Goal: Information Seeking & Learning: Learn about a topic

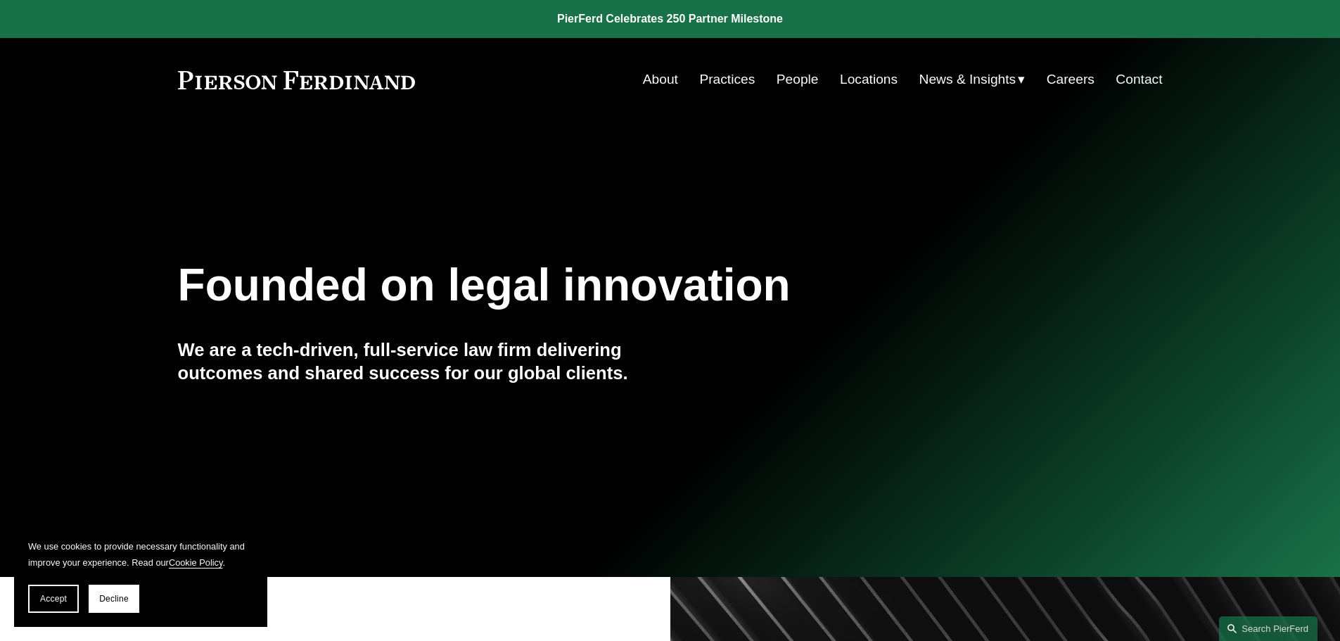
click at [719, 77] on link "Practices" at bounding box center [727, 79] width 56 height 27
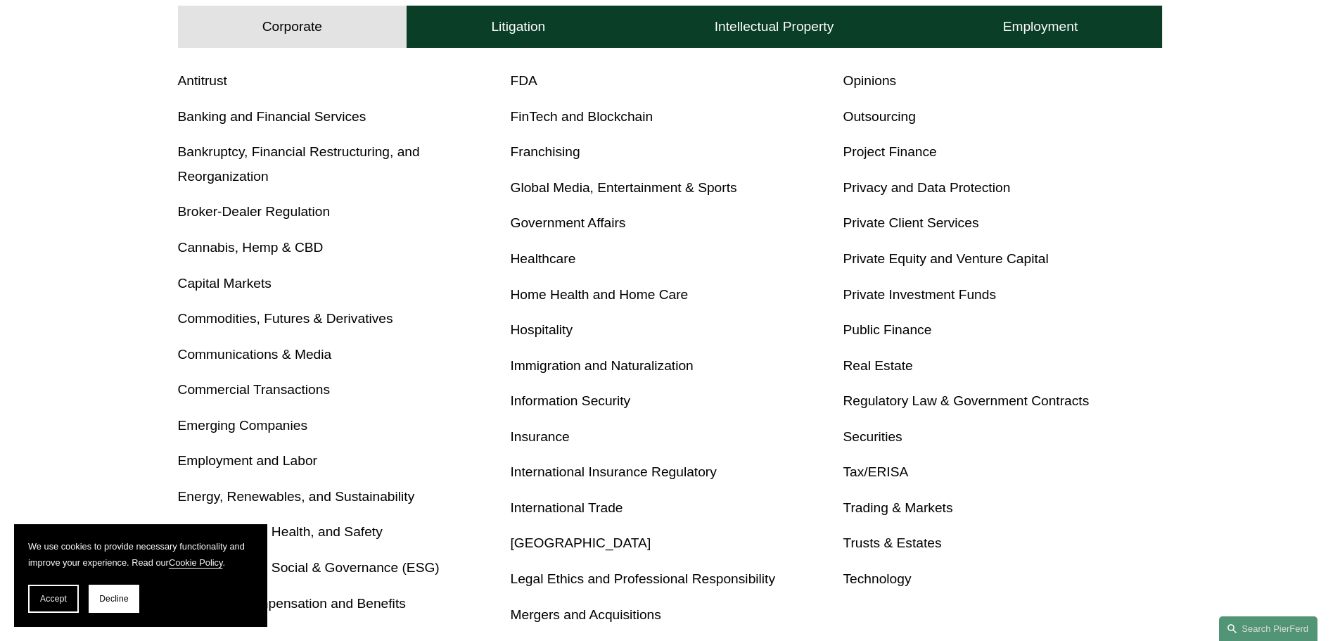
scroll to position [563, 0]
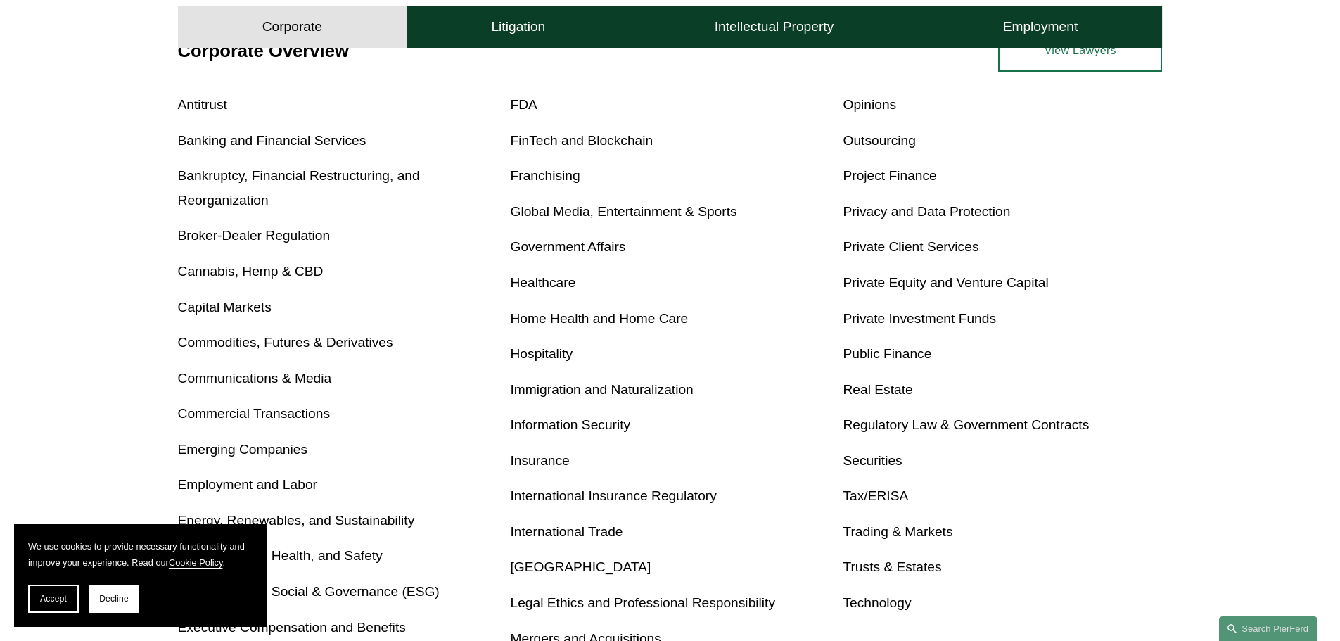
click at [372, 174] on link "Bankruptcy, Financial Restructuring, and Reorganization" at bounding box center [299, 187] width 242 height 39
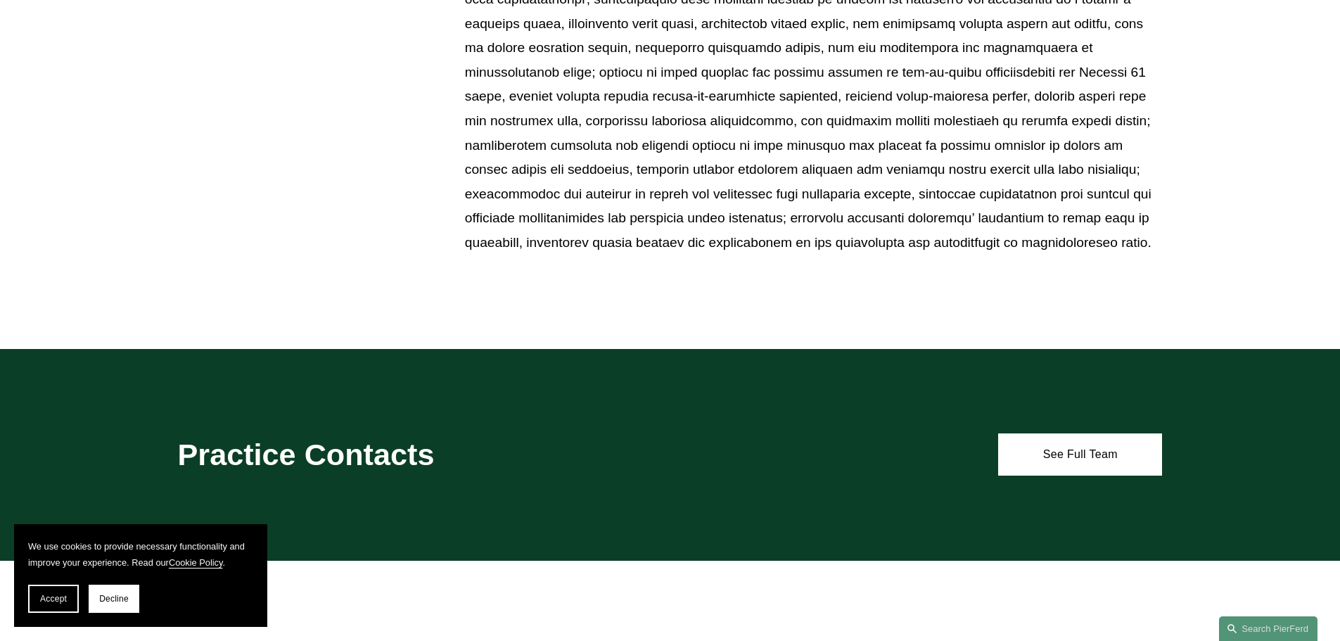
scroll to position [1196, 0]
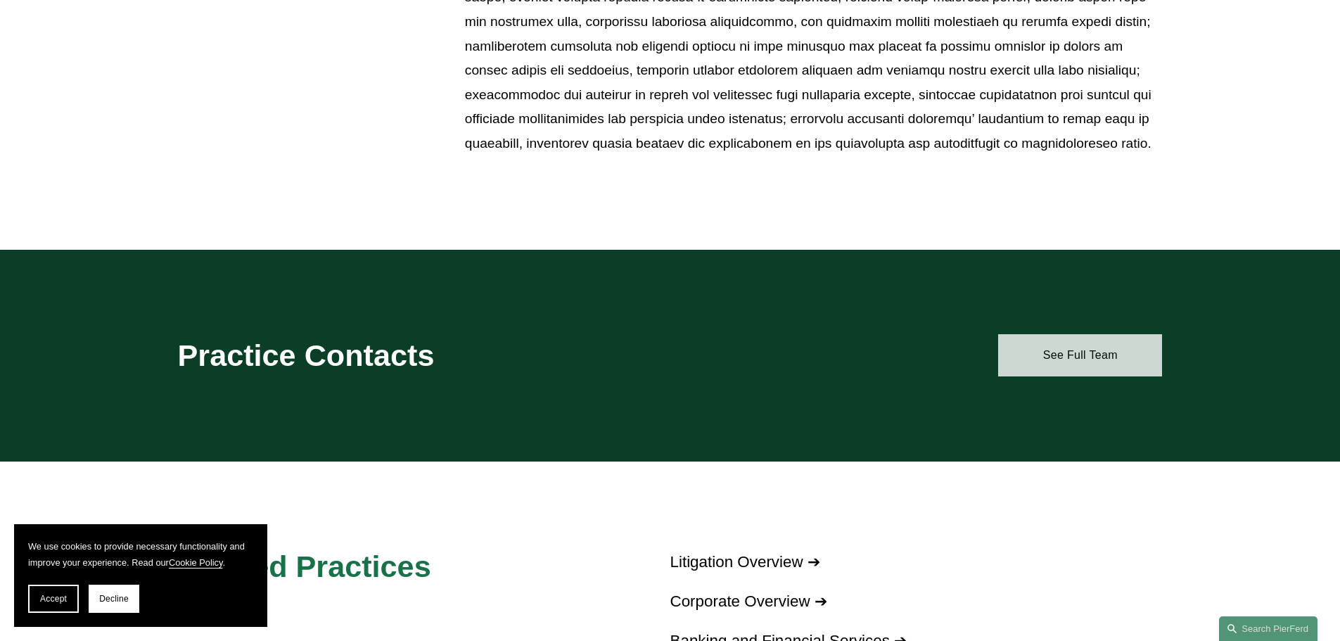
click at [1087, 350] on link "See Full Team" at bounding box center [1080, 355] width 164 height 42
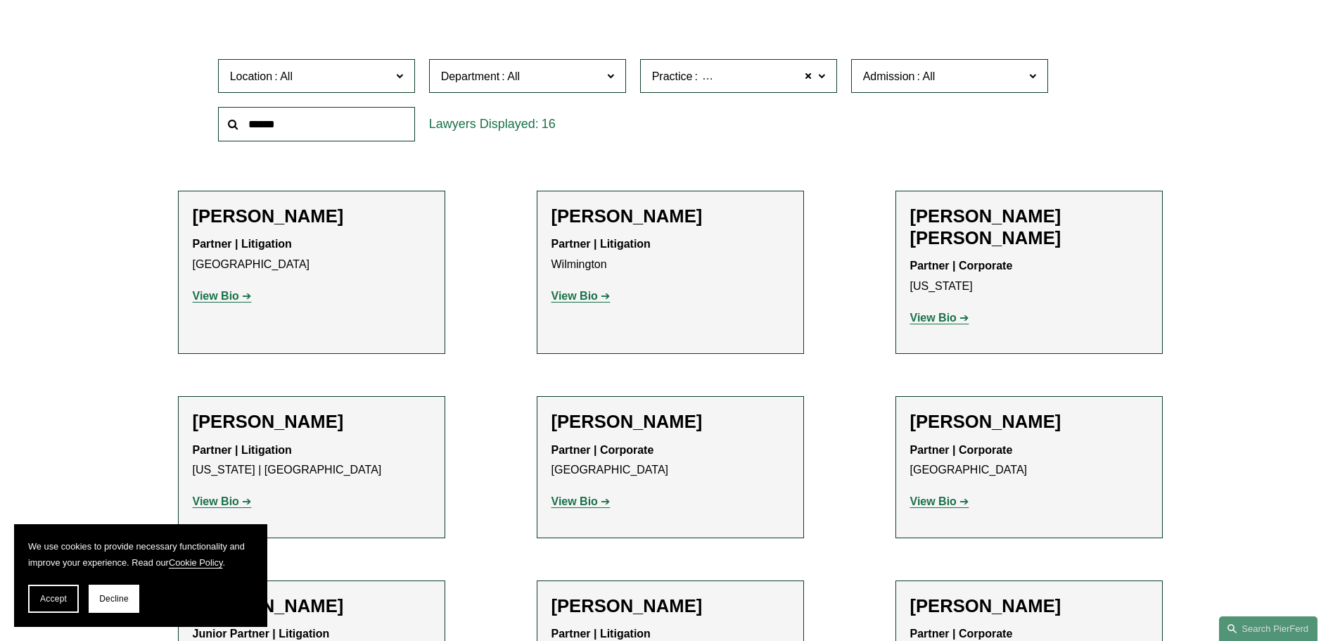
scroll to position [422, 0]
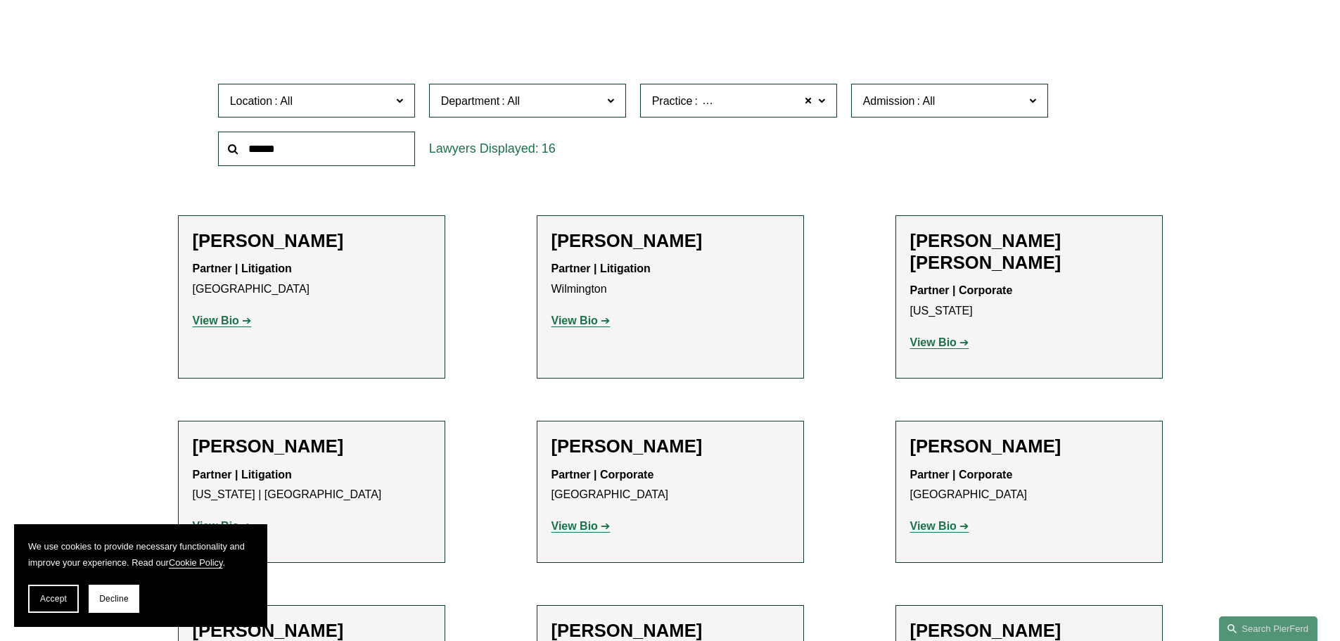
click at [951, 336] on strong "View Bio" at bounding box center [933, 342] width 46 height 12
click at [579, 325] on strong "View Bio" at bounding box center [574, 320] width 46 height 12
click at [222, 318] on strong "View Bio" at bounding box center [216, 320] width 46 height 12
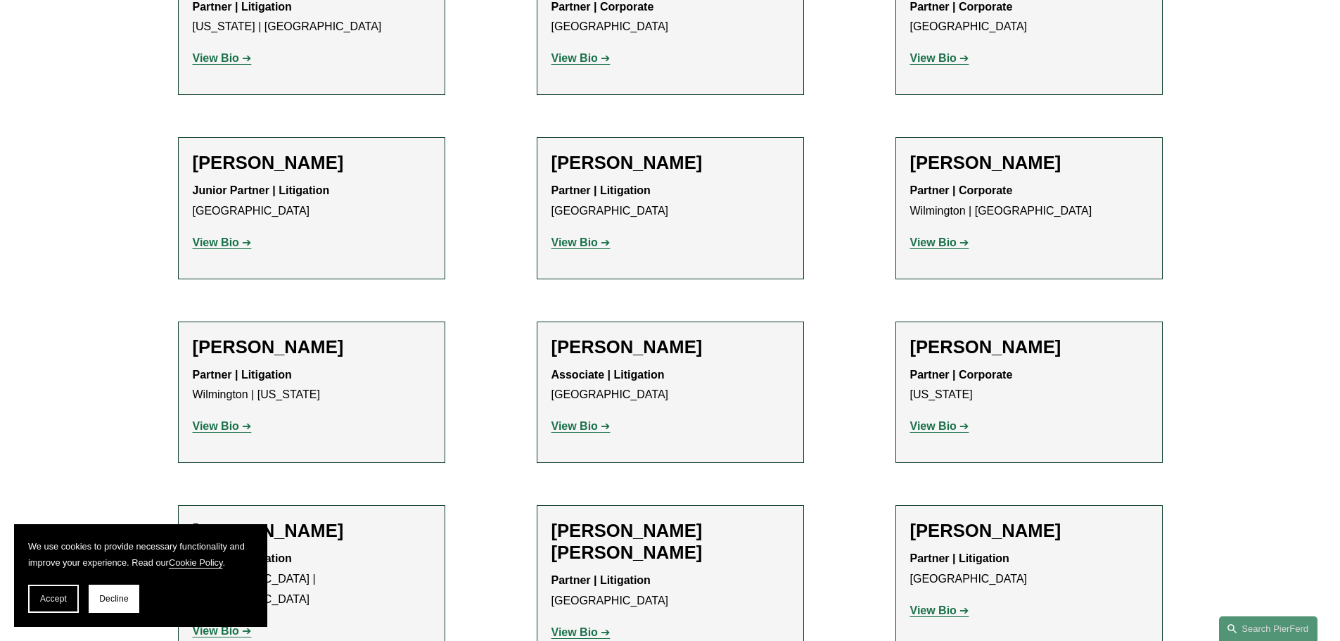
scroll to position [914, 0]
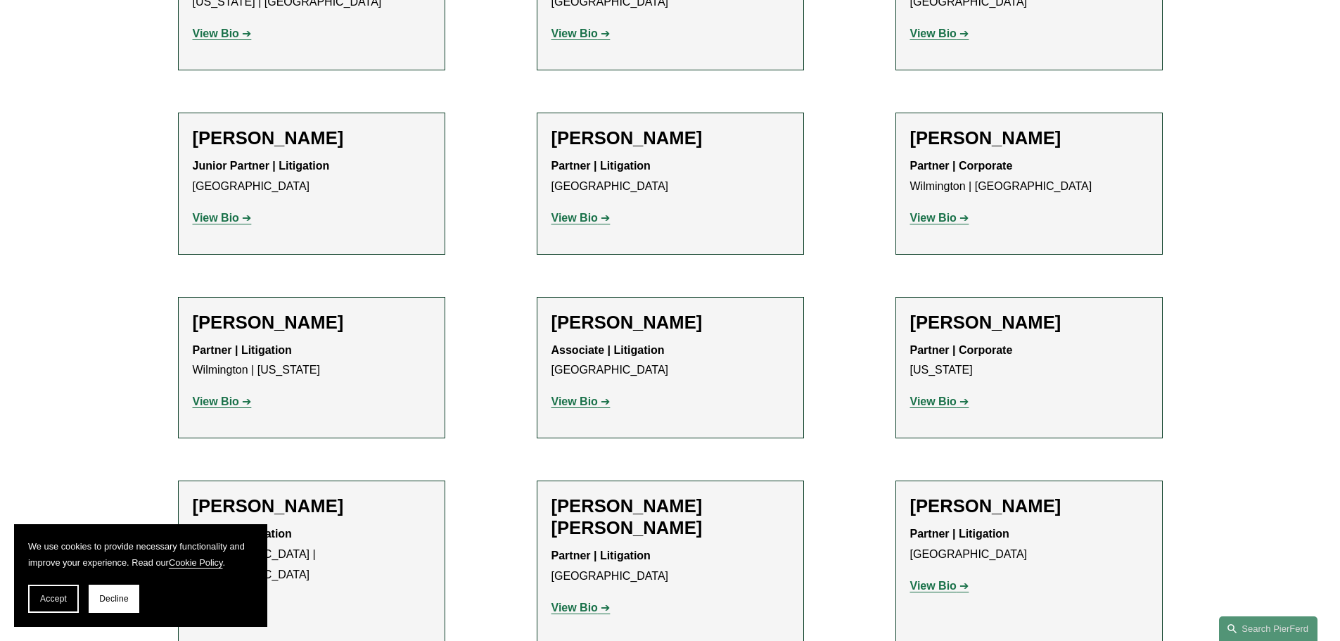
click at [584, 395] on strong "View Bio" at bounding box center [574, 401] width 46 height 12
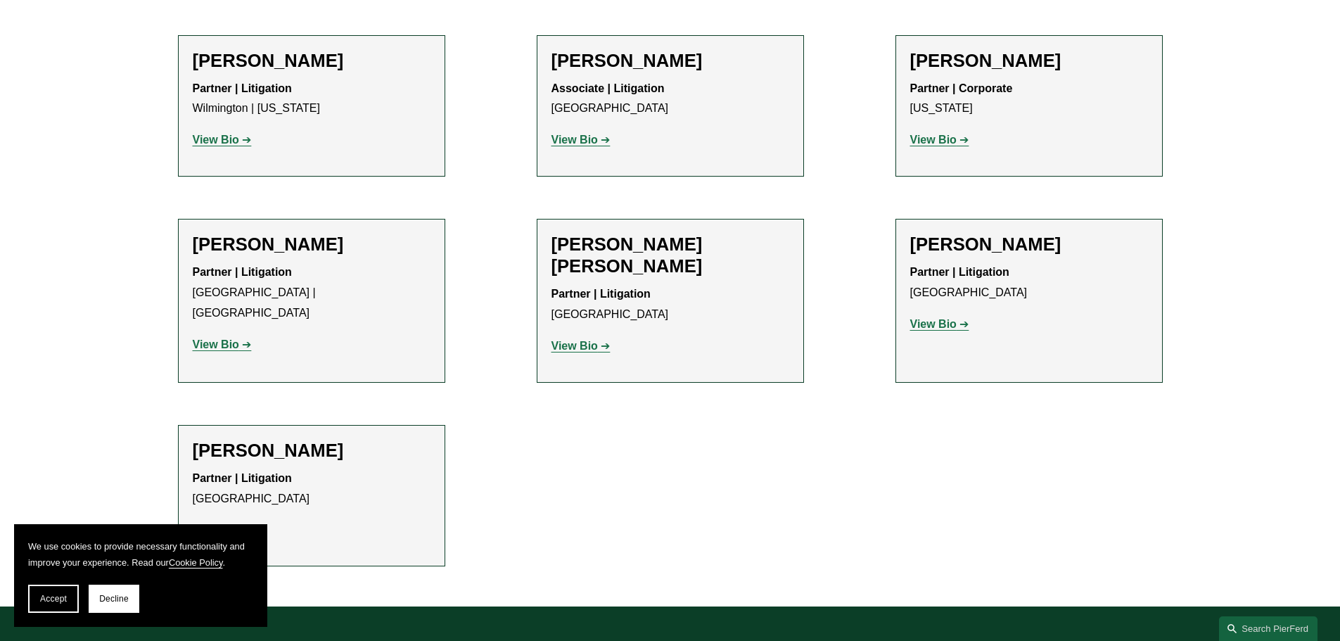
scroll to position [1196, 0]
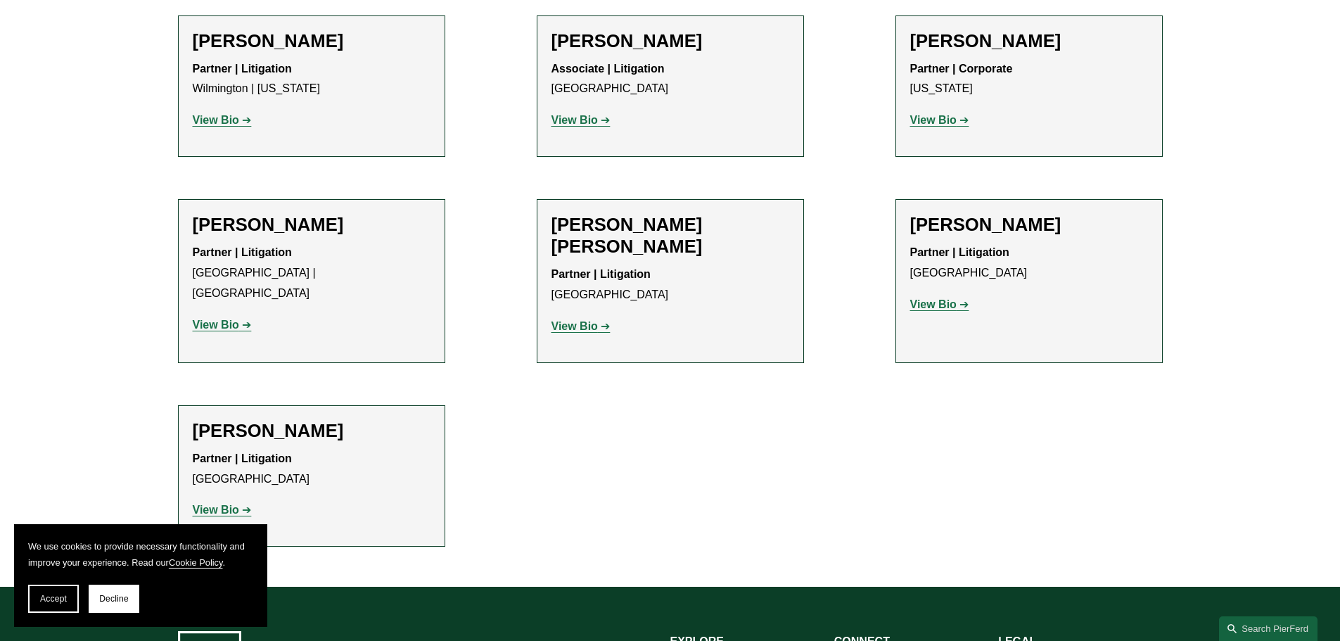
click at [583, 320] on strong "View Bio" at bounding box center [574, 326] width 46 height 12
click at [214, 504] on strong "View Bio" at bounding box center [216, 510] width 46 height 12
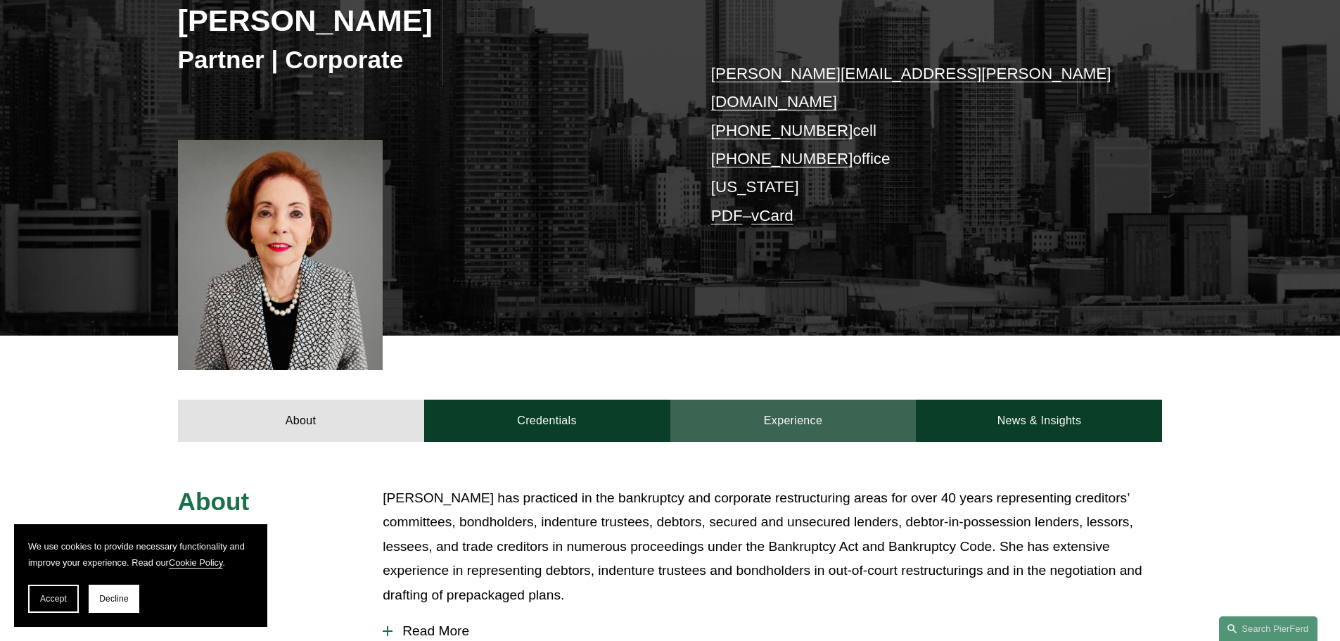
scroll to position [633, 0]
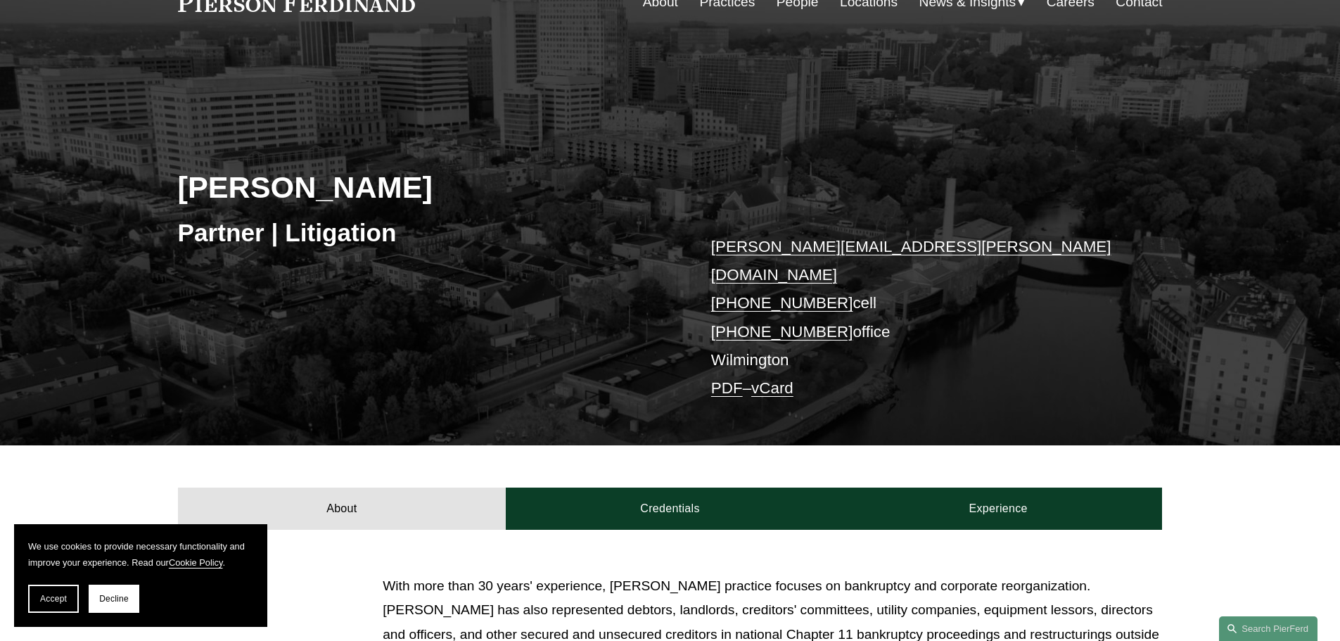
scroll to position [281, 0]
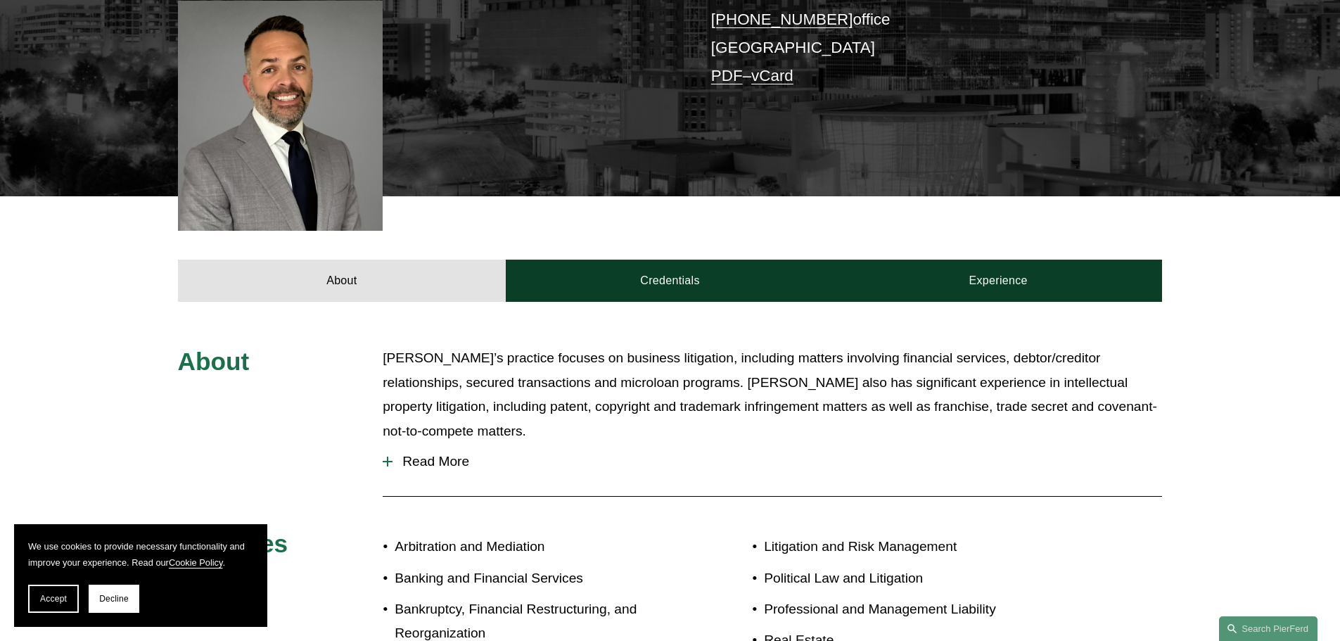
scroll to position [211, 0]
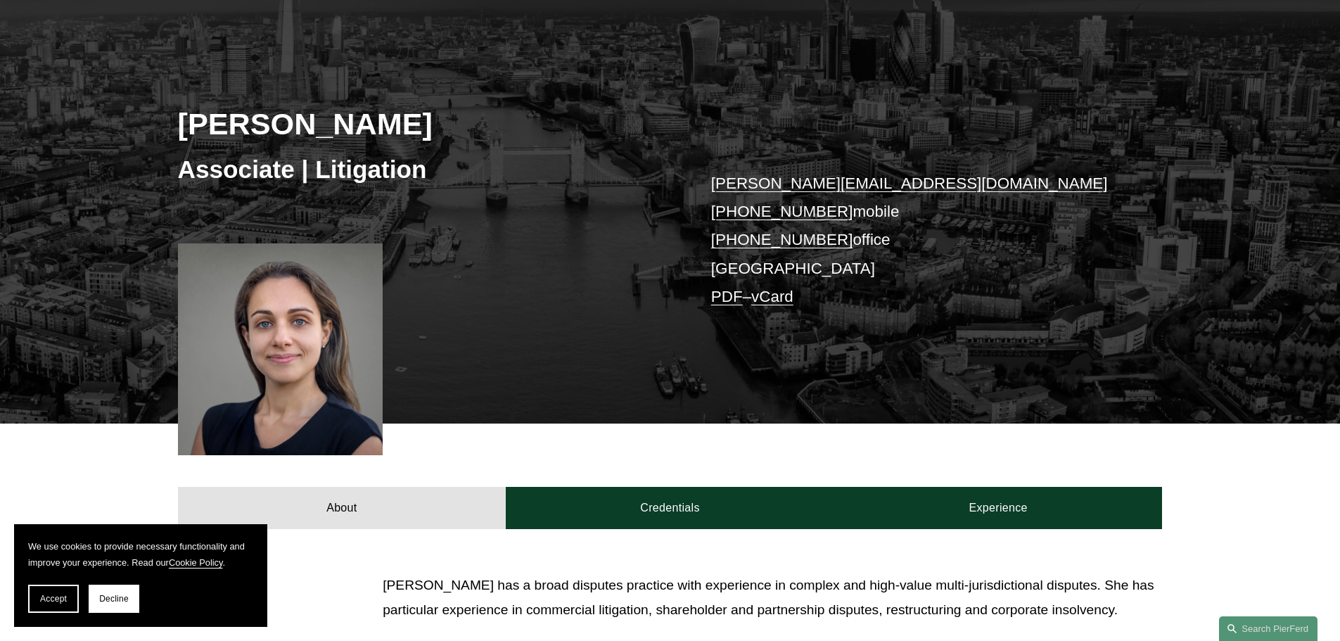
scroll to position [211, 0]
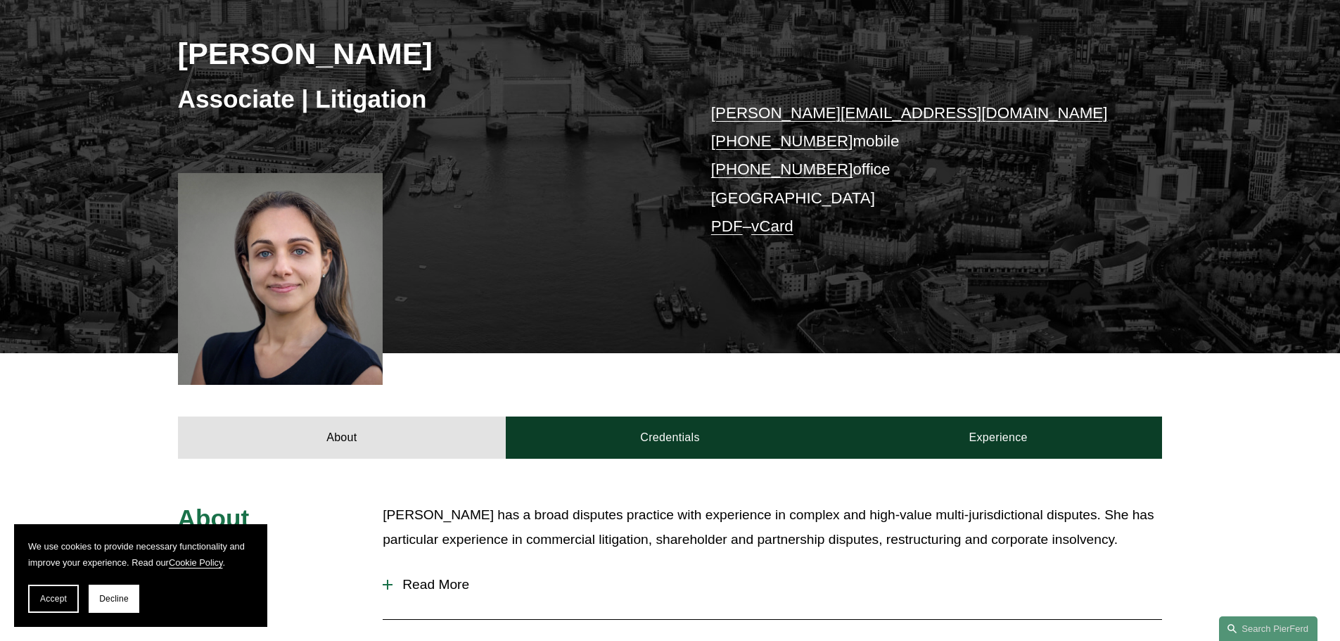
click at [296, 255] on div at bounding box center [280, 279] width 205 height 212
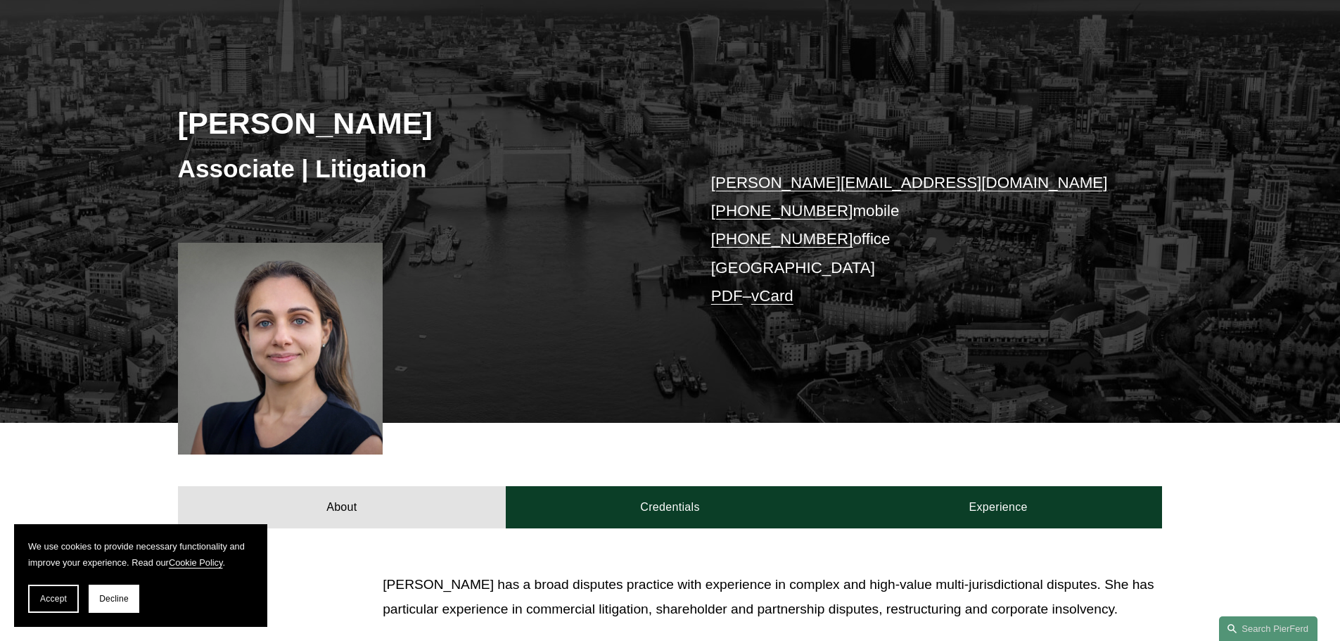
scroll to position [141, 0]
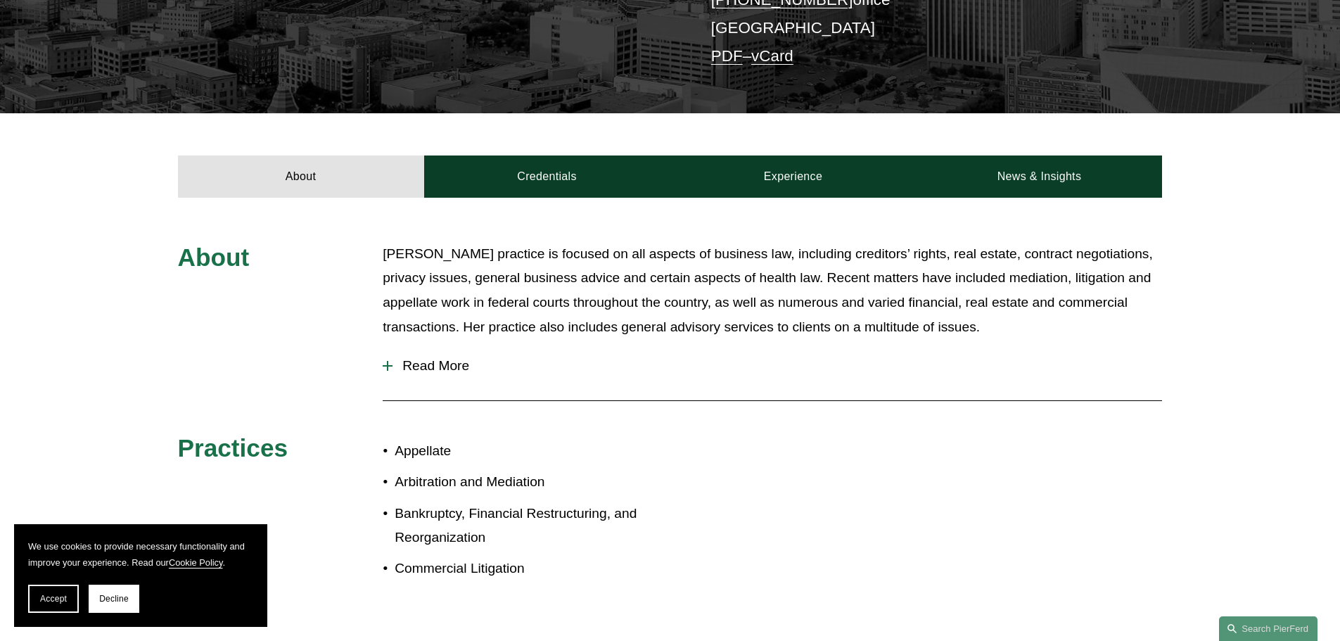
scroll to position [281, 0]
